Goal: Task Accomplishment & Management: Manage account settings

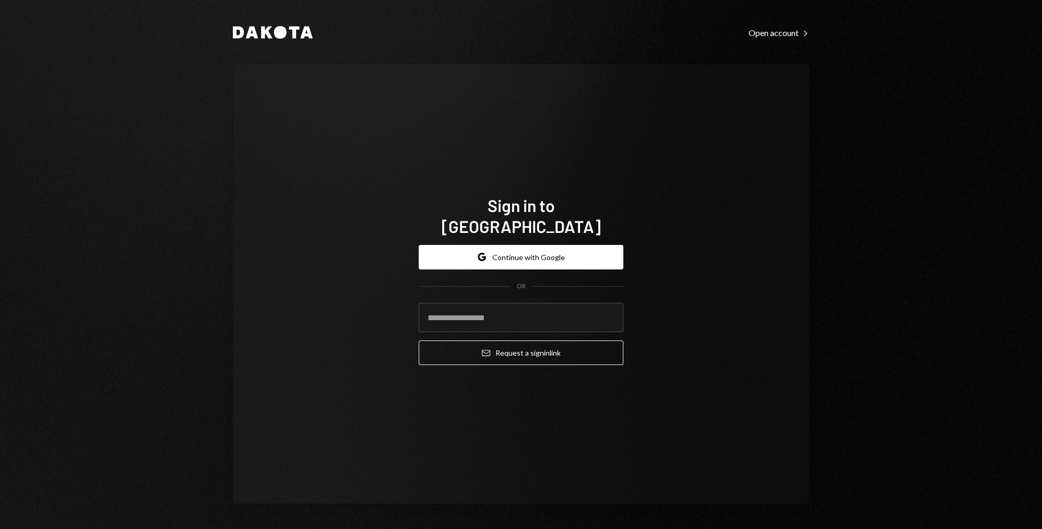
click at [541, 236] on div "Google Continue with Google OR Email Request a sign in link" at bounding box center [520, 304] width 205 height 137
click at [539, 245] on button "Google Continue with Google" at bounding box center [520, 257] width 205 height 25
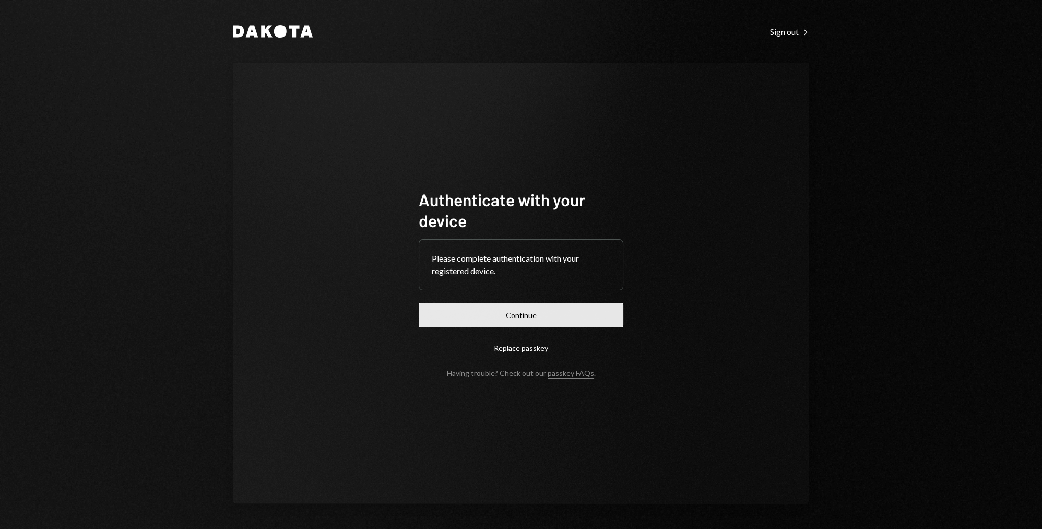
click at [574, 318] on button "Continue" at bounding box center [520, 315] width 205 height 25
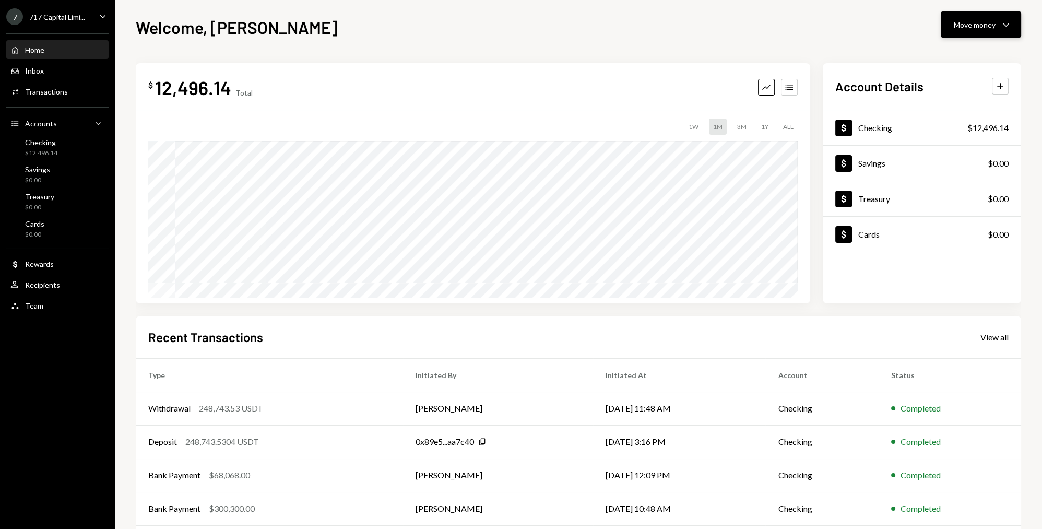
click at [955, 21] on div "Move money" at bounding box center [974, 24] width 42 height 11
click at [936, 133] on div "Swap stablecoins" at bounding box center [972, 135] width 76 height 11
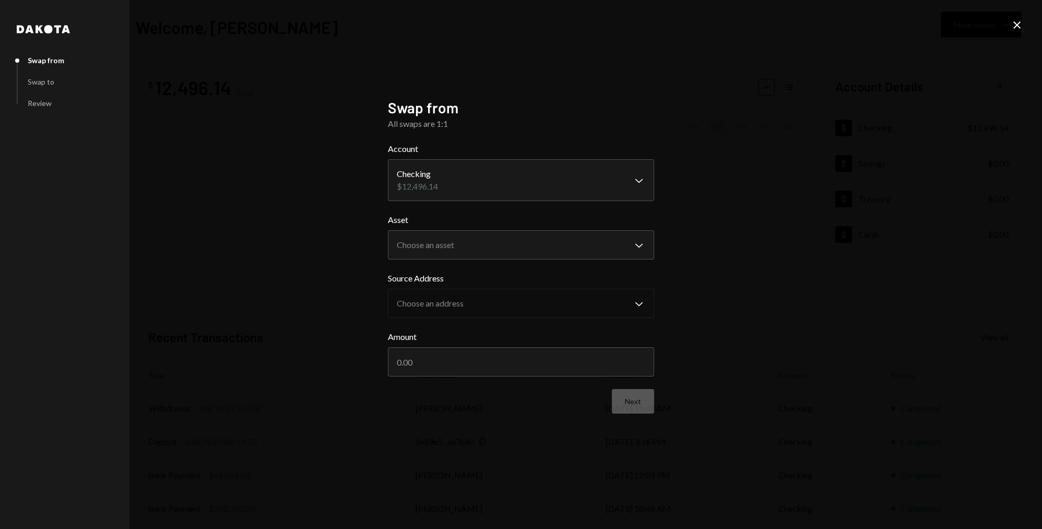
click at [1019, 25] on icon "Close" at bounding box center [1016, 25] width 13 height 13
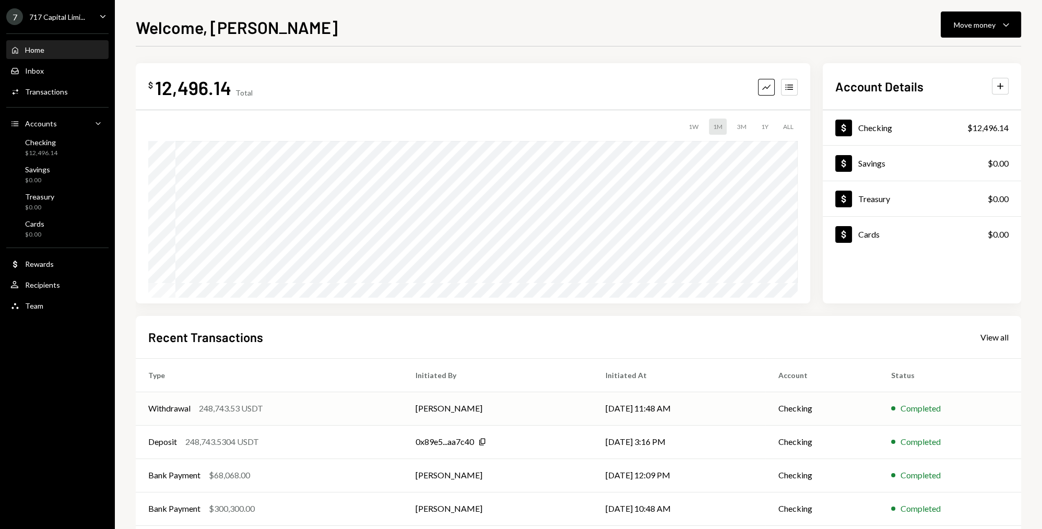
click at [321, 409] on div "Withdrawal 248,743.53 USDT" at bounding box center [269, 408] width 242 height 13
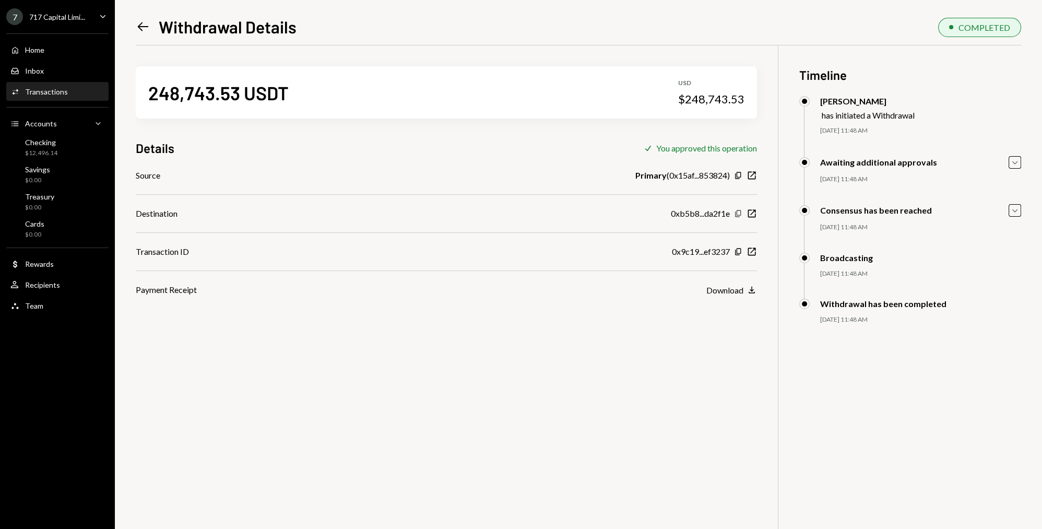
click at [737, 212] on icon "Copy" at bounding box center [738, 213] width 8 height 8
click at [77, 150] on div "Checking $12,496.14" at bounding box center [57, 148] width 94 height 20
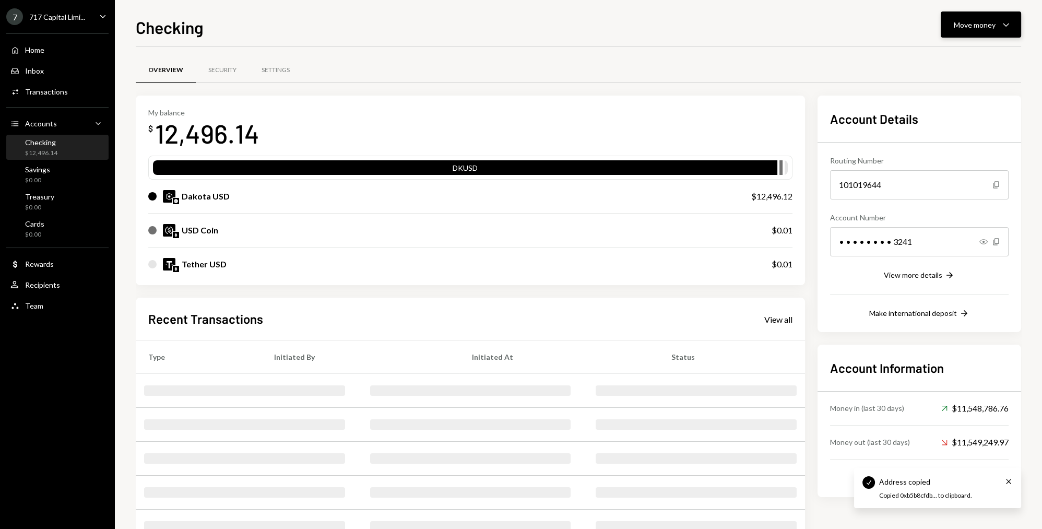
click at [1006, 25] on icon "Caret Down" at bounding box center [1005, 24] width 13 height 13
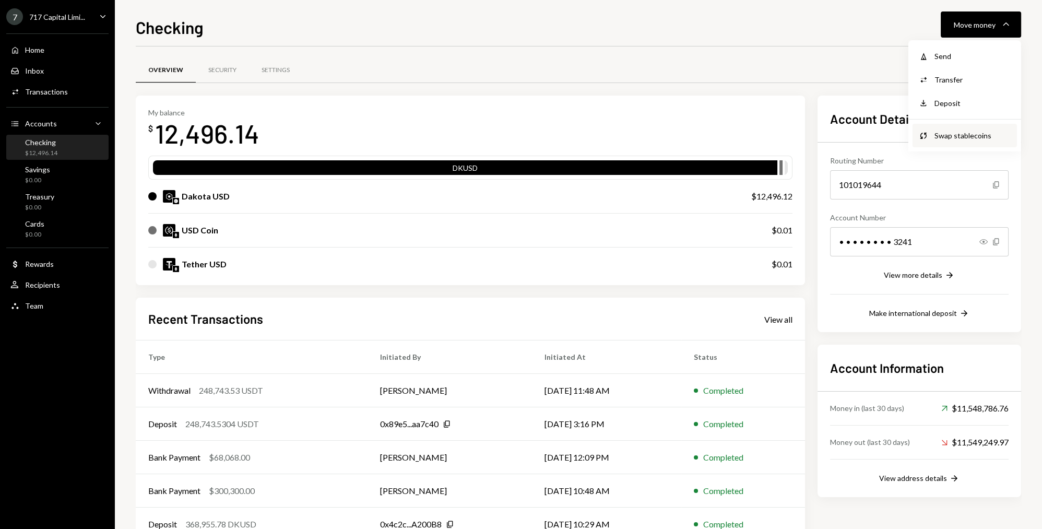
click at [924, 135] on icon "Swap" at bounding box center [922, 134] width 9 height 9
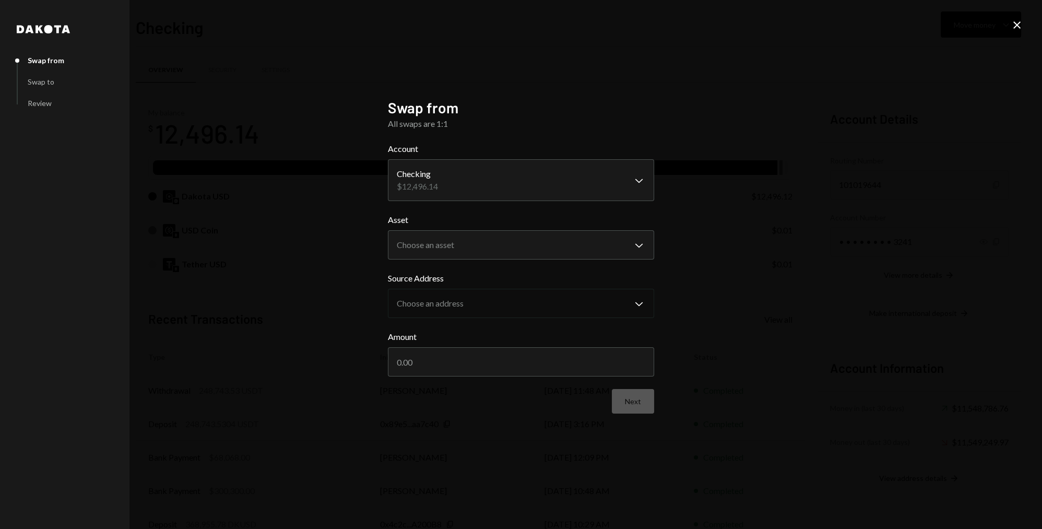
click at [1019, 29] on icon "Close" at bounding box center [1016, 25] width 13 height 13
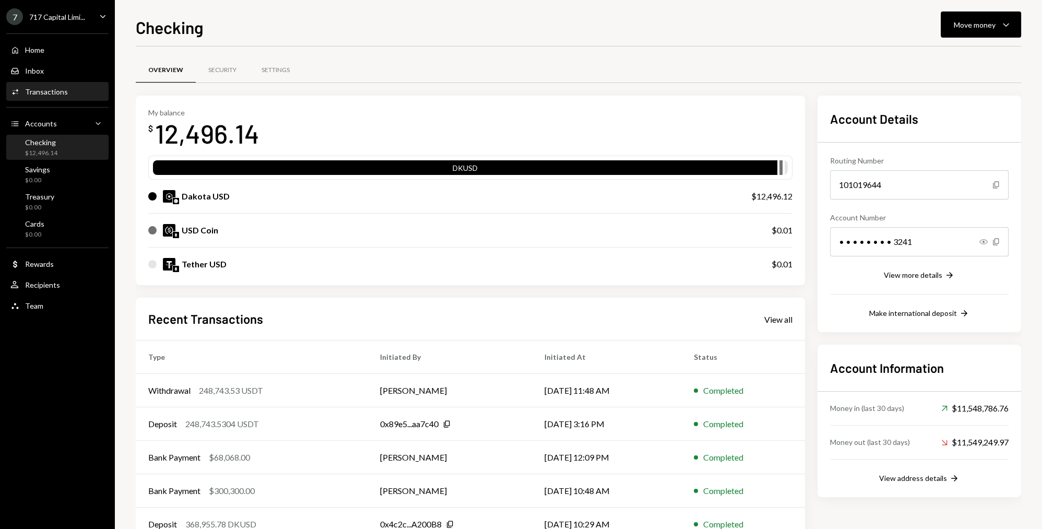
click at [56, 93] on div "Transactions" at bounding box center [46, 91] width 43 height 9
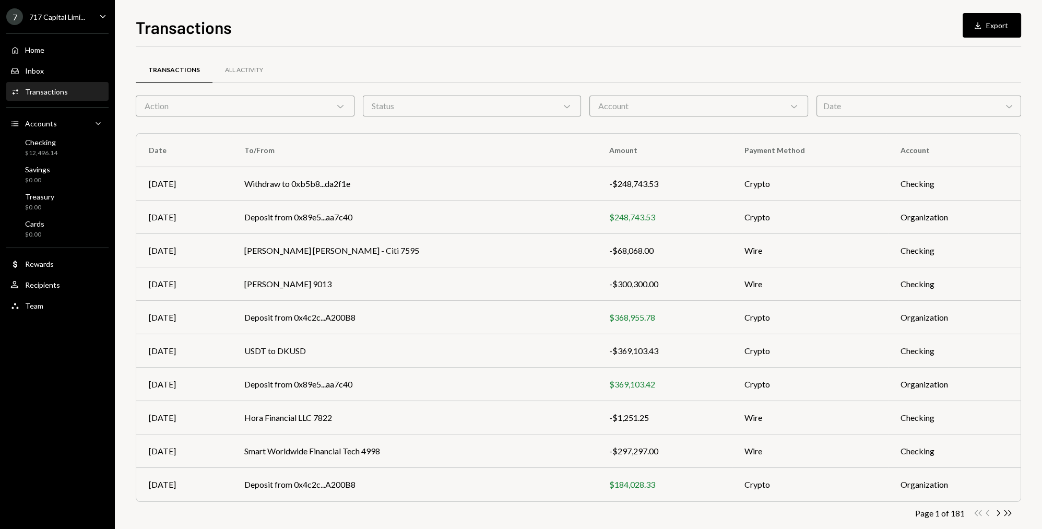
click at [319, 100] on div "Action Chevron Down" at bounding box center [245, 105] width 219 height 21
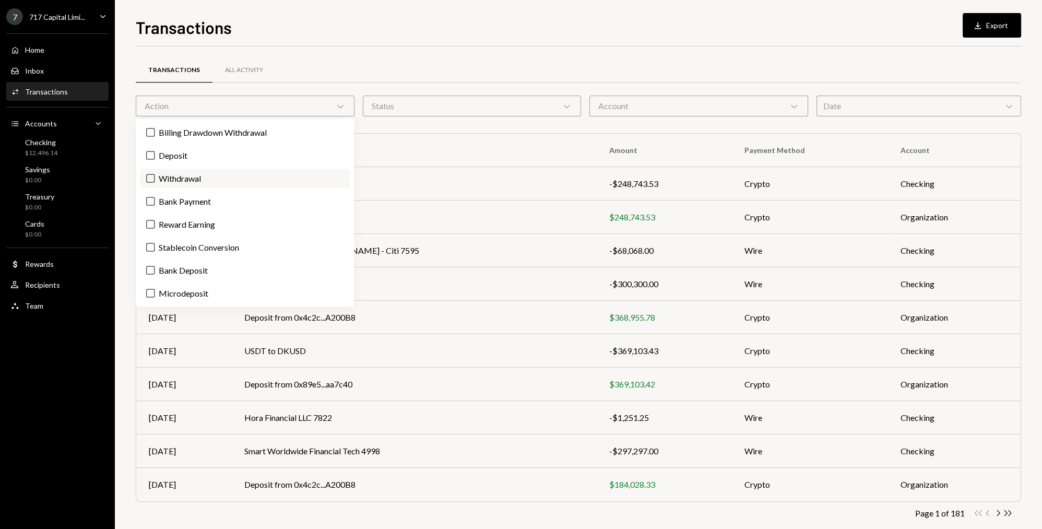
click at [183, 175] on label "Withdrawal" at bounding box center [245, 178] width 210 height 19
click at [154, 175] on button "Withdrawal" at bounding box center [150, 178] width 8 height 8
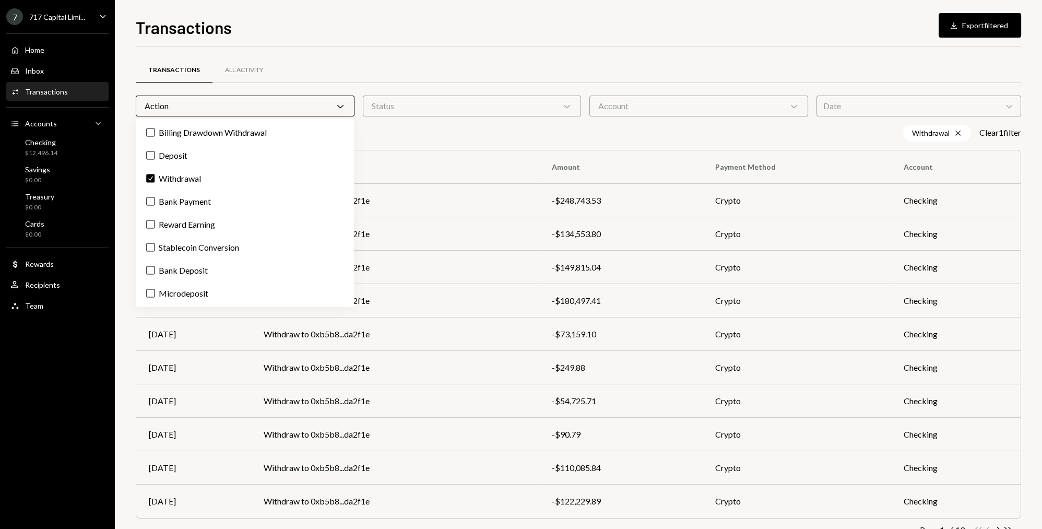
click at [493, 135] on div "Withdrawal Cross Clear 1 filter" at bounding box center [578, 133] width 885 height 17
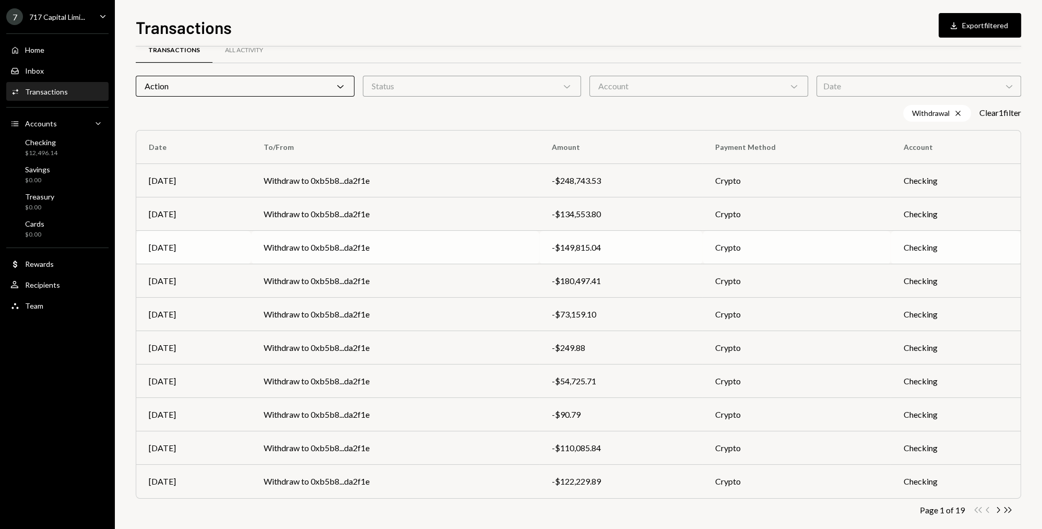
scroll to position [34, 0]
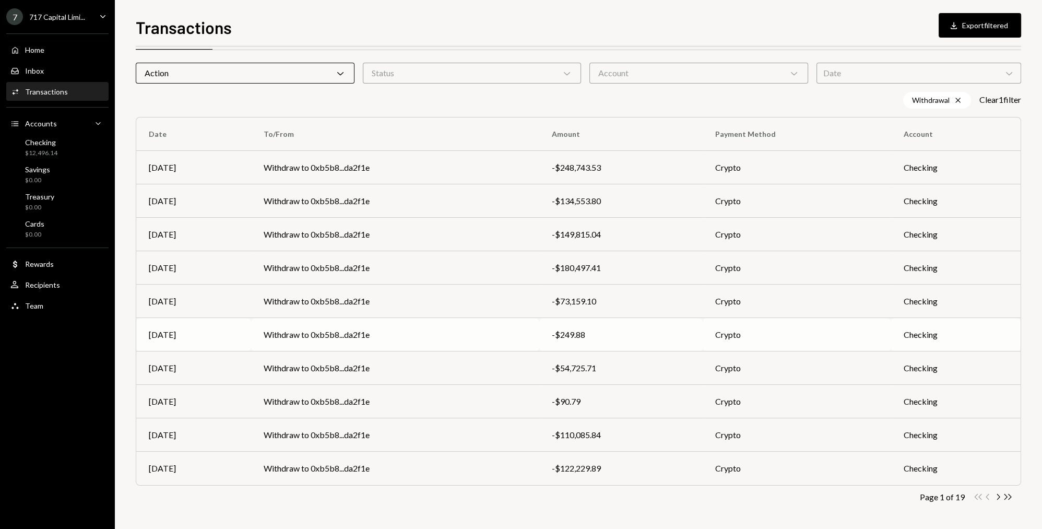
click at [535, 331] on td "Withdraw to 0xb5b8...da2f1e" at bounding box center [395, 334] width 288 height 33
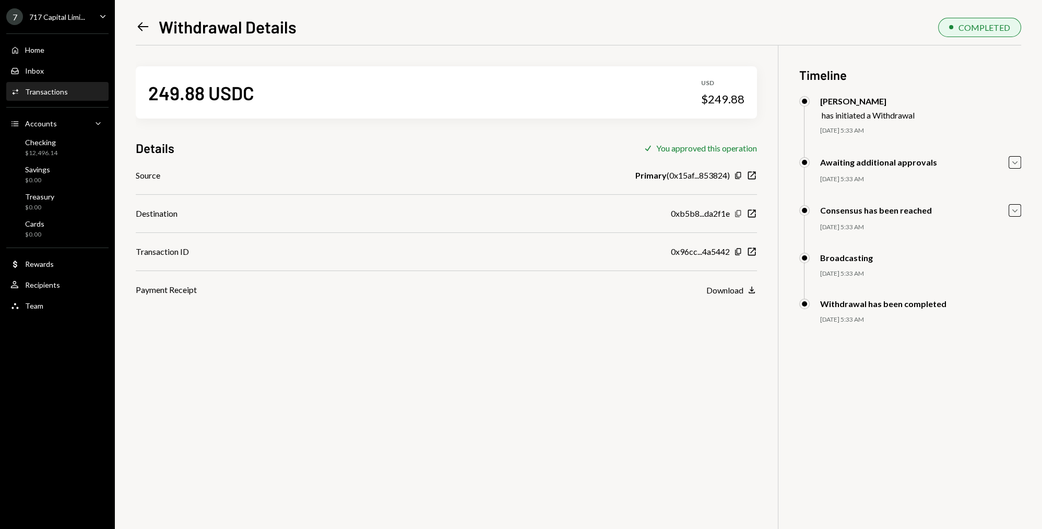
click at [736, 213] on icon "Copy" at bounding box center [738, 213] width 8 height 8
click at [76, 145] on div "Checking $12,496.14" at bounding box center [57, 148] width 94 height 20
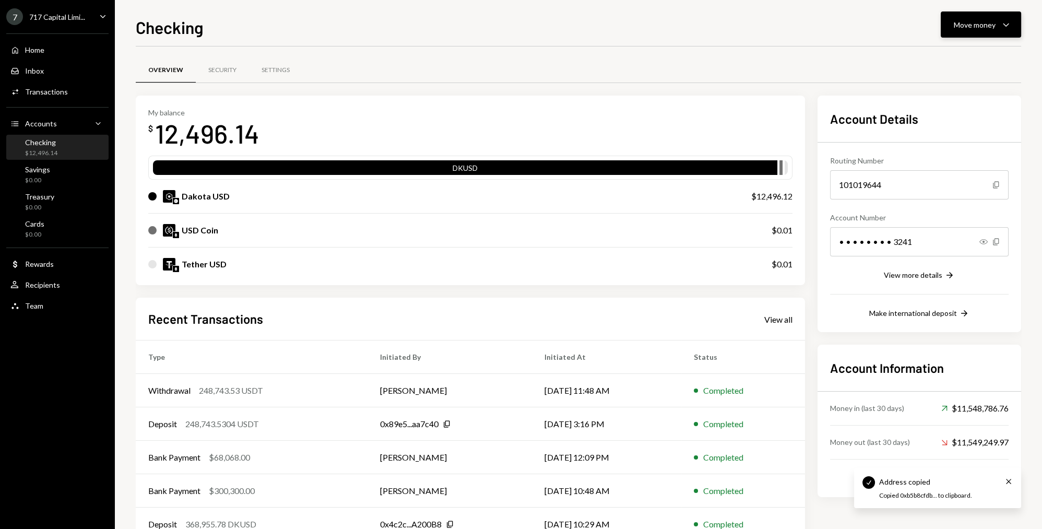
click at [992, 25] on div "Move money" at bounding box center [974, 24] width 42 height 11
click at [940, 135] on div "Swap stablecoins" at bounding box center [972, 135] width 76 height 11
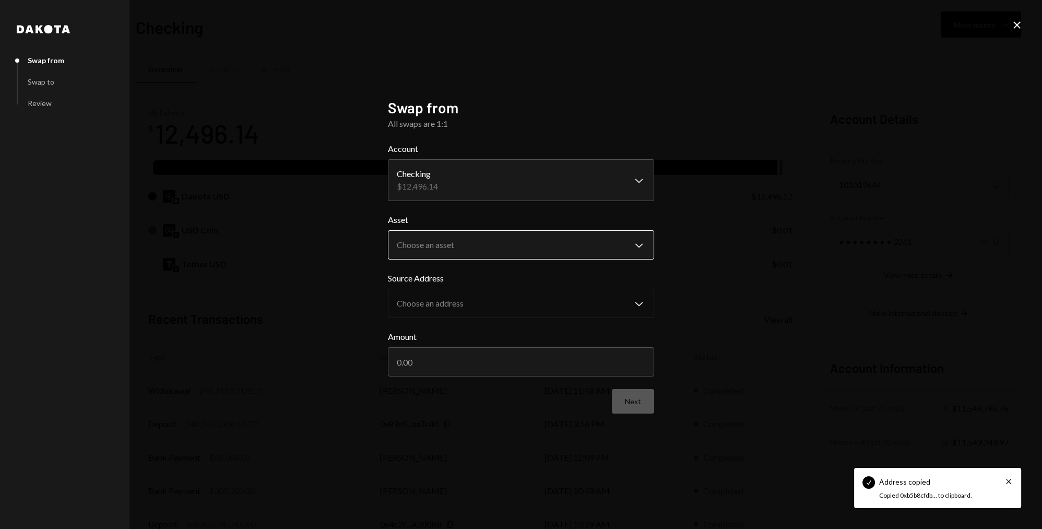
click at [555, 246] on body "Check Address copied Cross Copied 0xb5b8cfdb... to clipboard. 7 717 Capital Lim…" at bounding box center [521, 264] width 1042 height 529
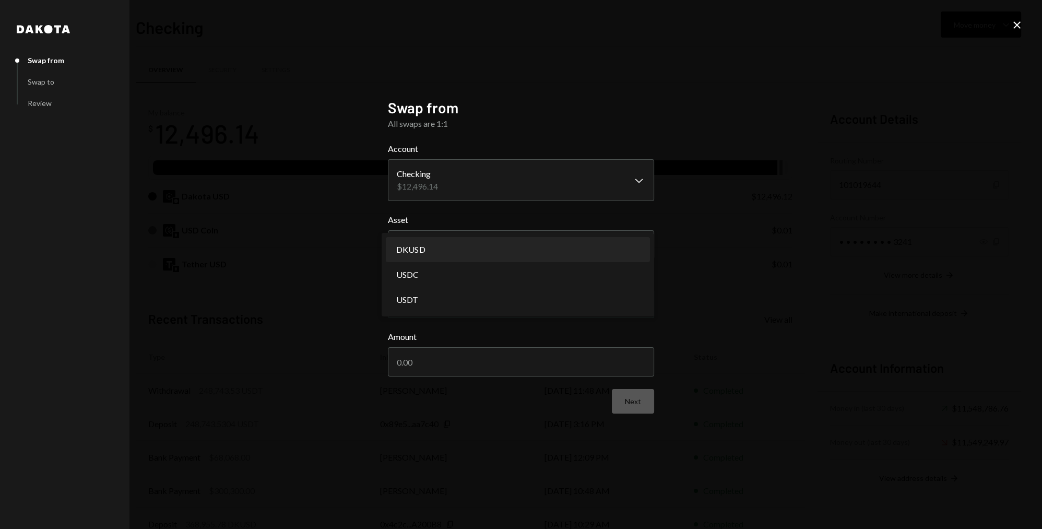
select select "*****"
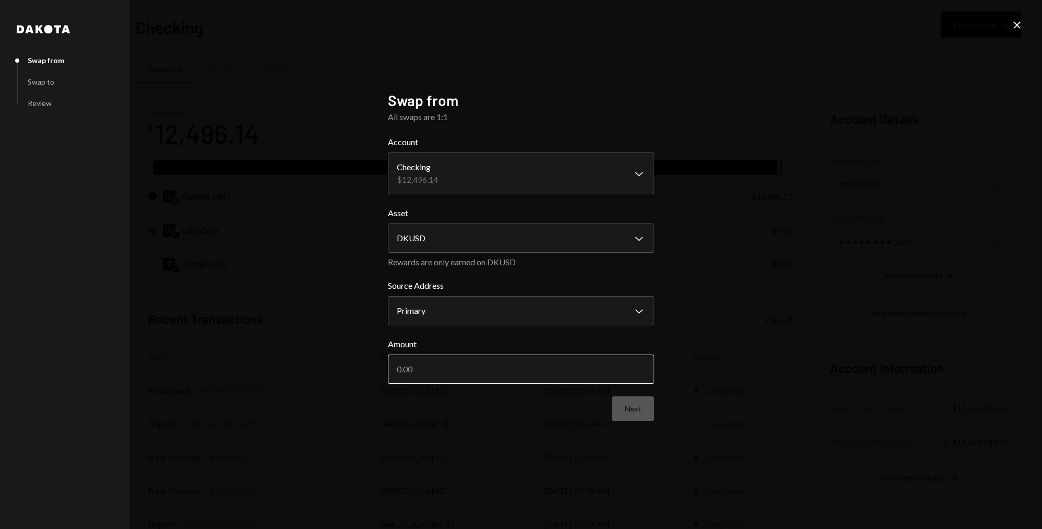
click at [472, 366] on input "Amount" at bounding box center [521, 368] width 266 height 29
click at [648, 404] on button "Next" at bounding box center [633, 408] width 42 height 25
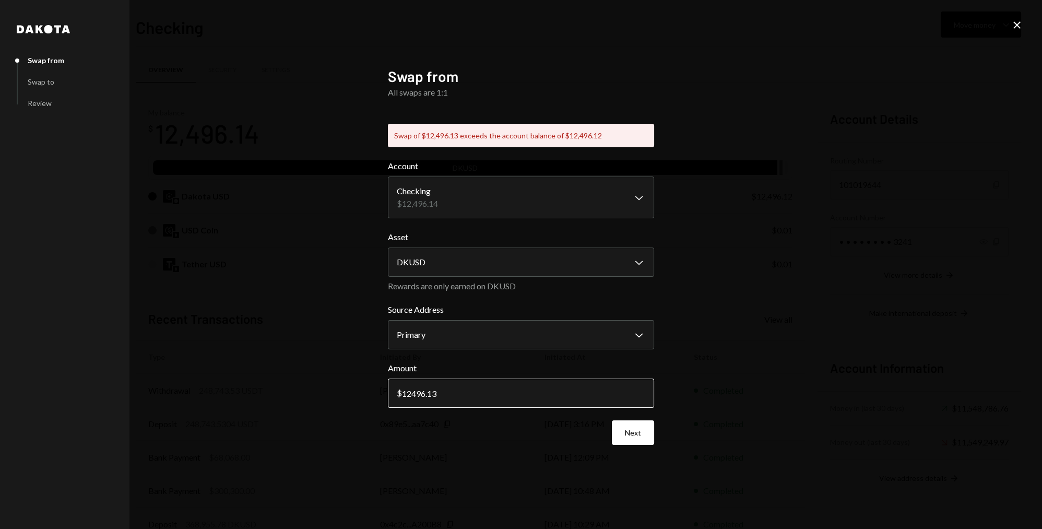
click at [462, 401] on input "12496.13" at bounding box center [521, 392] width 266 height 29
type input "12496.12"
click at [630, 435] on button "Next" at bounding box center [633, 432] width 42 height 25
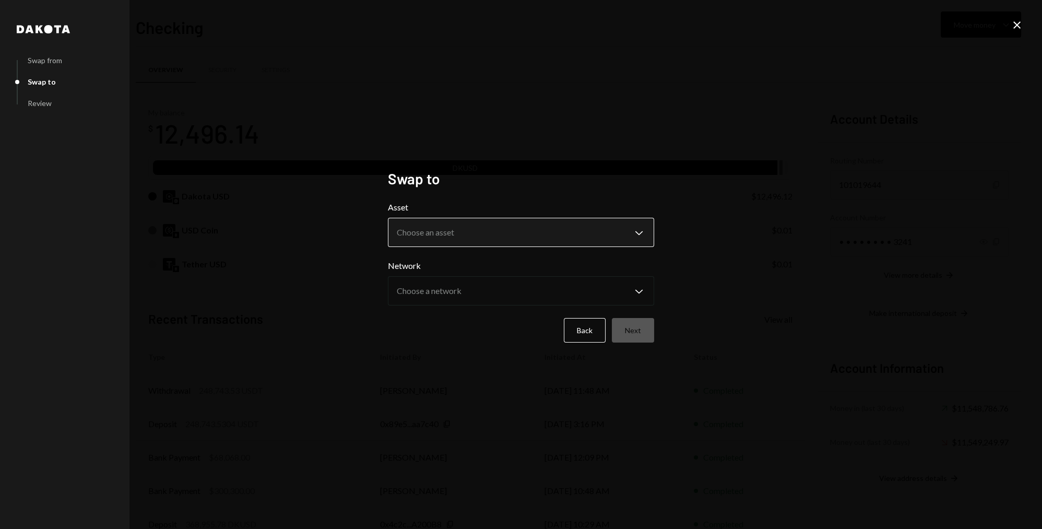
click at [477, 240] on body "7 717 Capital Limi... Caret Down Home Home Inbox Inbox Activities Transactions …" at bounding box center [521, 264] width 1042 height 529
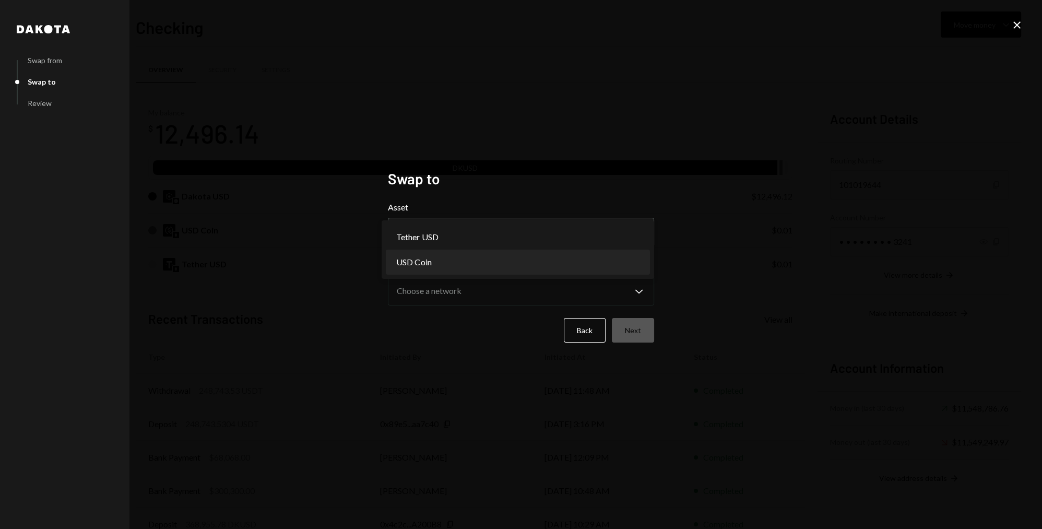
select select "****"
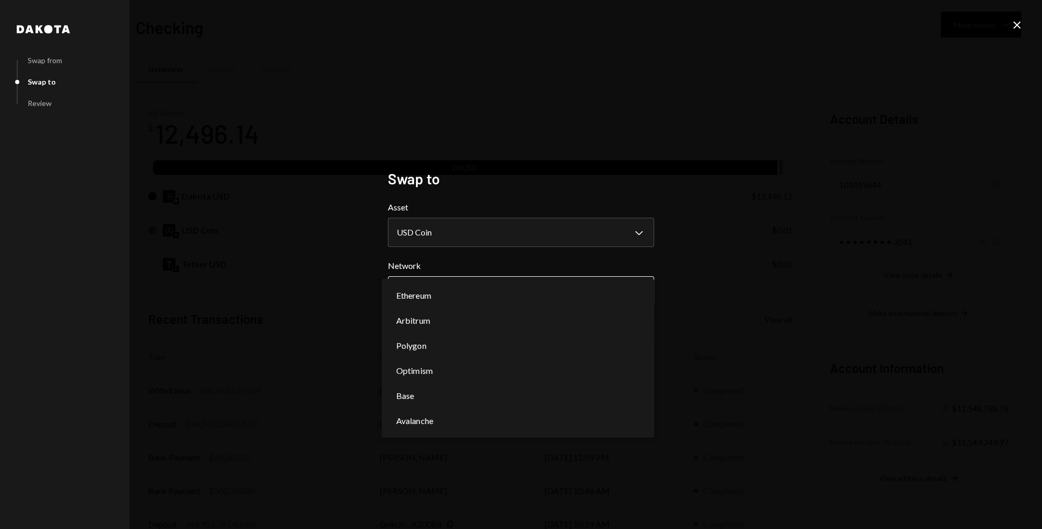
click at [597, 294] on body "7 717 Capital Limi... Caret Down Home Home Inbox Inbox Activities Transactions …" at bounding box center [521, 264] width 1042 height 529
select select "**********"
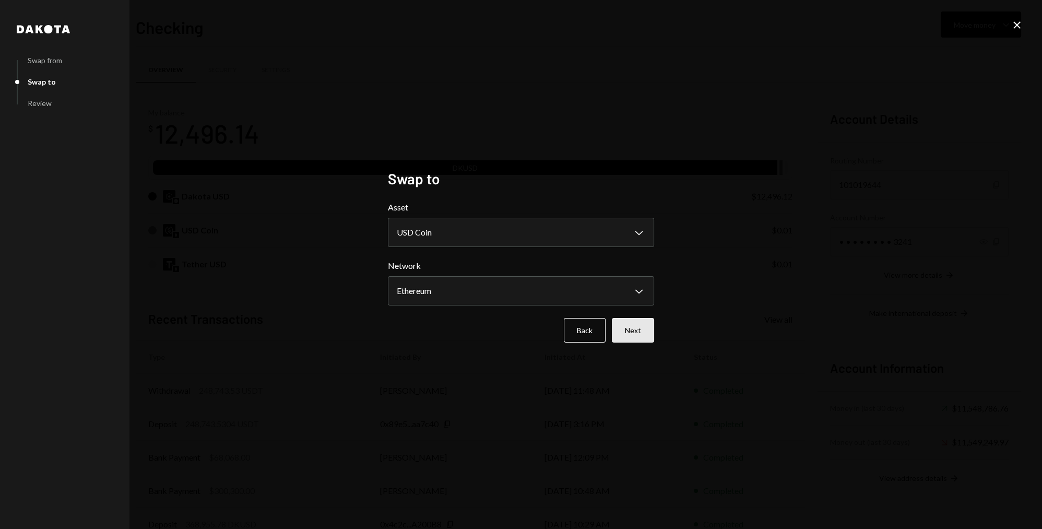
click at [635, 329] on button "Next" at bounding box center [633, 330] width 42 height 25
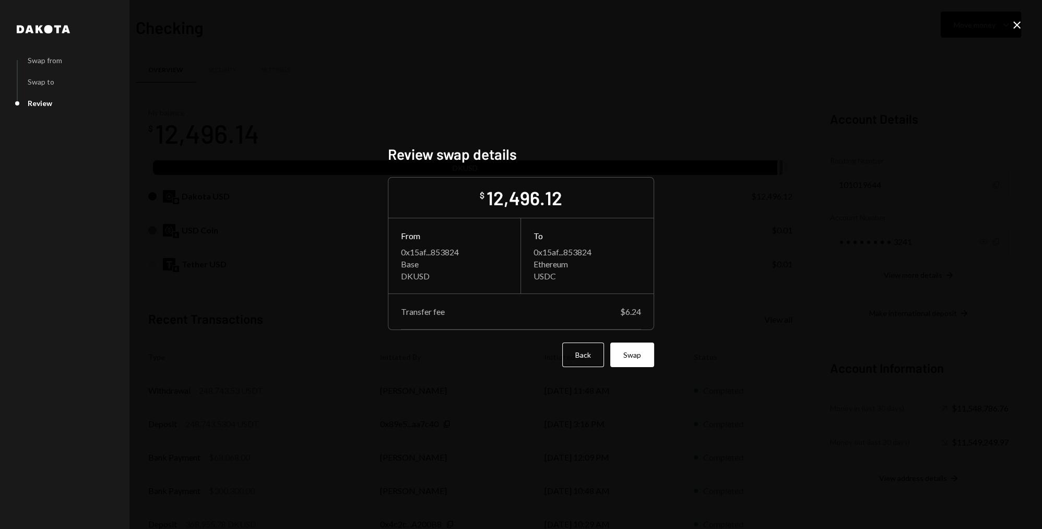
click at [648, 364] on button "Swap" at bounding box center [632, 354] width 44 height 25
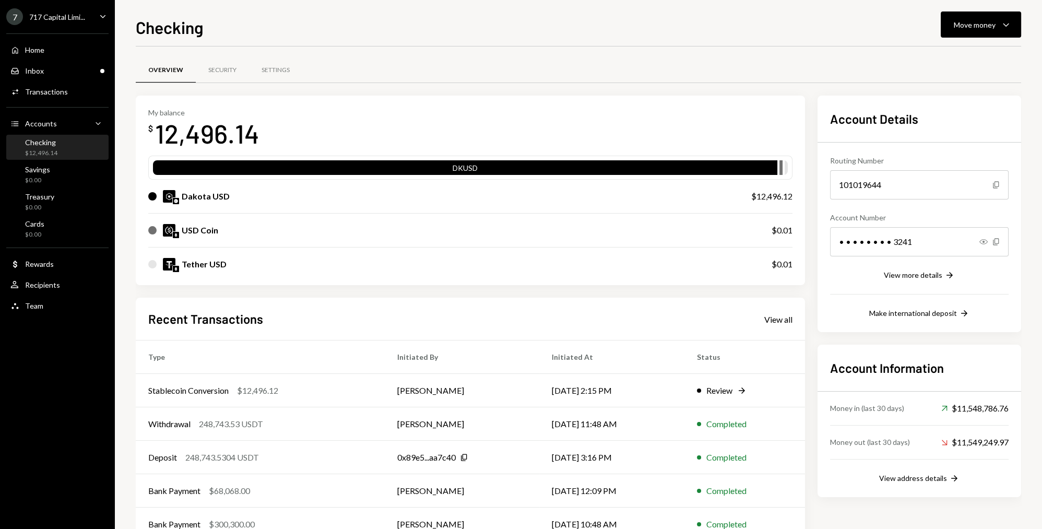
click at [467, 113] on div "My balance $ 12,496.14" at bounding box center [470, 129] width 644 height 42
